Goal: Task Accomplishment & Management: Manage account settings

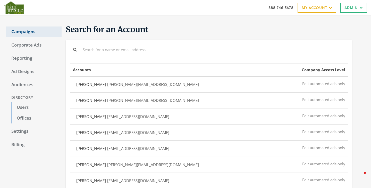
click at [18, 30] on link "Campaigns" at bounding box center [33, 32] width 55 height 11
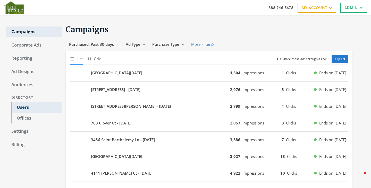
click at [18, 105] on link "Users" at bounding box center [36, 107] width 50 height 11
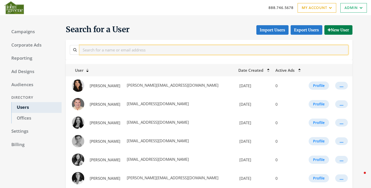
click at [153, 53] on input "text" at bounding box center [214, 50] width 269 height 10
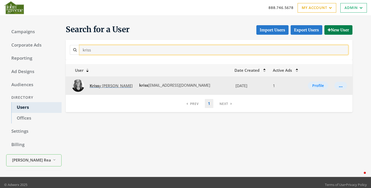
type input "kriss"
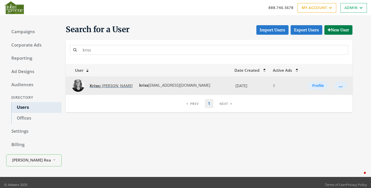
click at [106, 85] on span "[PERSON_NAME]" at bounding box center [111, 85] width 43 height 5
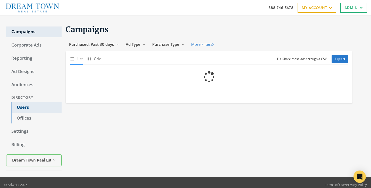
click at [30, 109] on link "Users" at bounding box center [36, 107] width 50 height 11
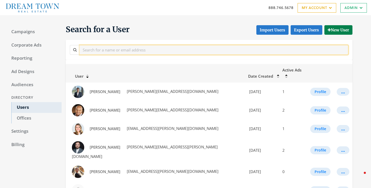
click at [116, 49] on input "text" at bounding box center [214, 50] width 269 height 10
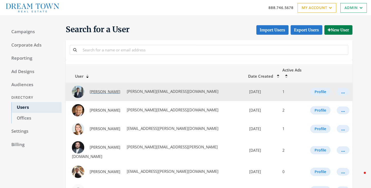
click at [106, 89] on span "[PERSON_NAME]" at bounding box center [105, 91] width 31 height 5
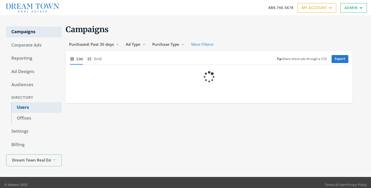
click at [22, 108] on link "Users" at bounding box center [36, 107] width 50 height 11
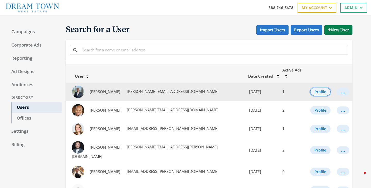
click at [315, 89] on button "Profile" at bounding box center [320, 92] width 20 height 8
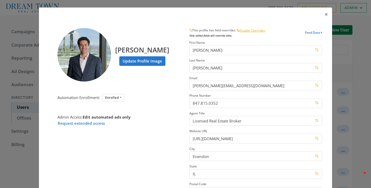
scroll to position [73, 0]
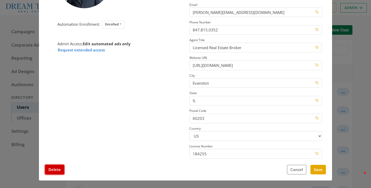
click at [60, 172] on button "Delete" at bounding box center [54, 170] width 19 height 10
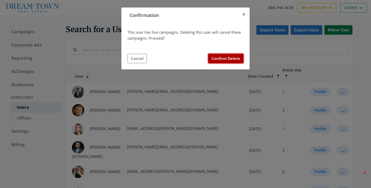
click at [220, 62] on button "Confirm Delete" at bounding box center [225, 59] width 35 height 10
